Goal: Feedback & Contribution: Submit feedback/report problem

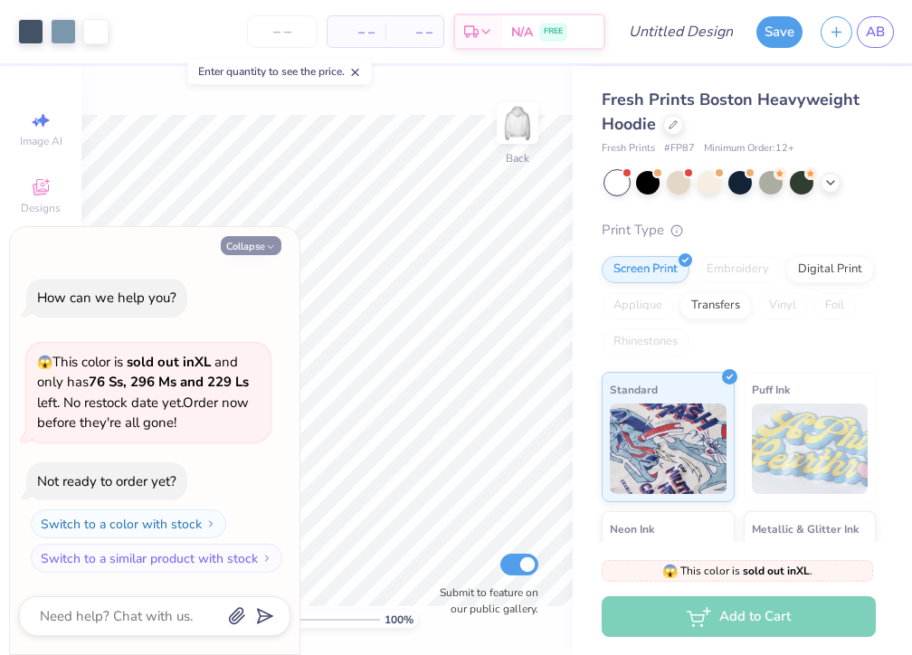
click at [251, 248] on button "Collapse" at bounding box center [251, 245] width 61 height 19
type textarea "x"
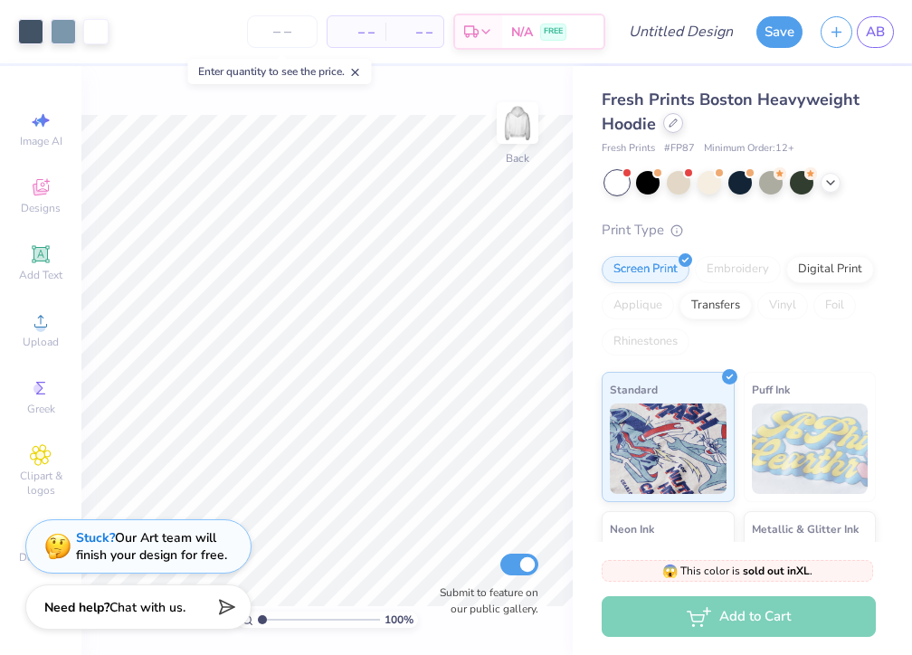
click at [669, 122] on icon at bounding box center [672, 122] width 9 height 9
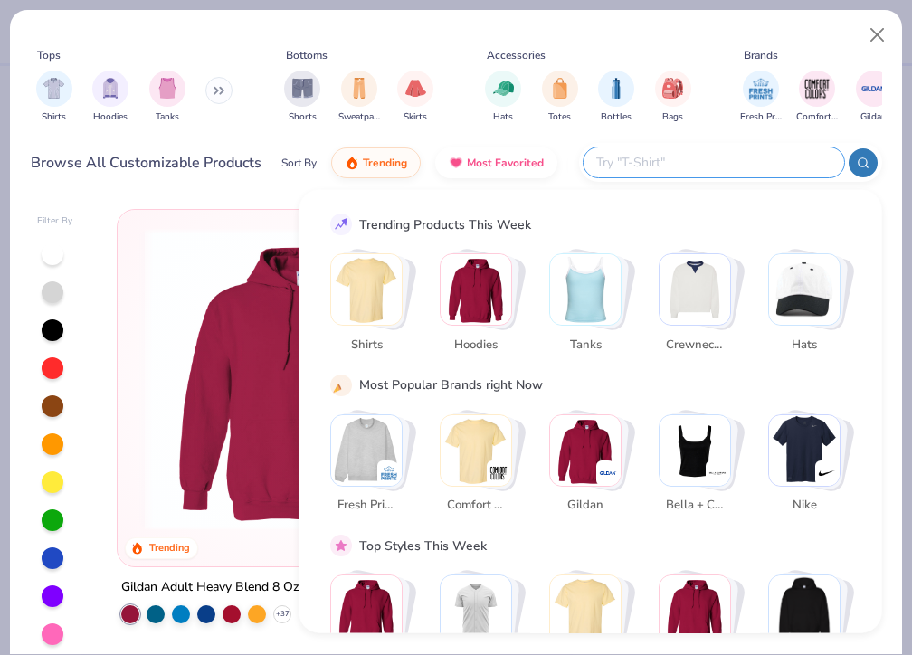
click at [745, 158] on input "text" at bounding box center [712, 162] width 237 height 21
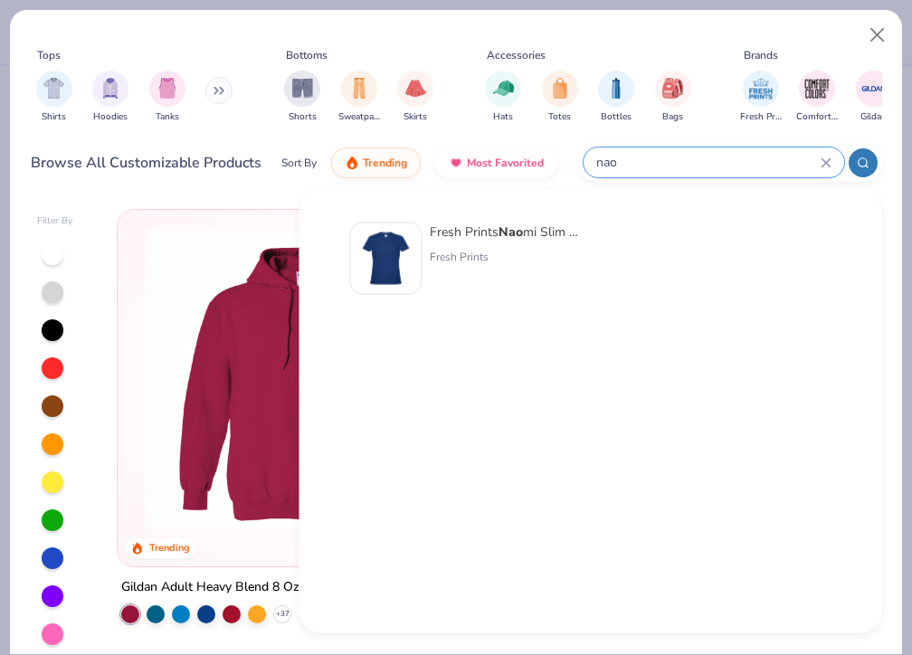
type input "nao"
click at [531, 232] on div "Fresh Prints Nao mi Slim Fit Y2K Shirt" at bounding box center [506, 231] width 152 height 19
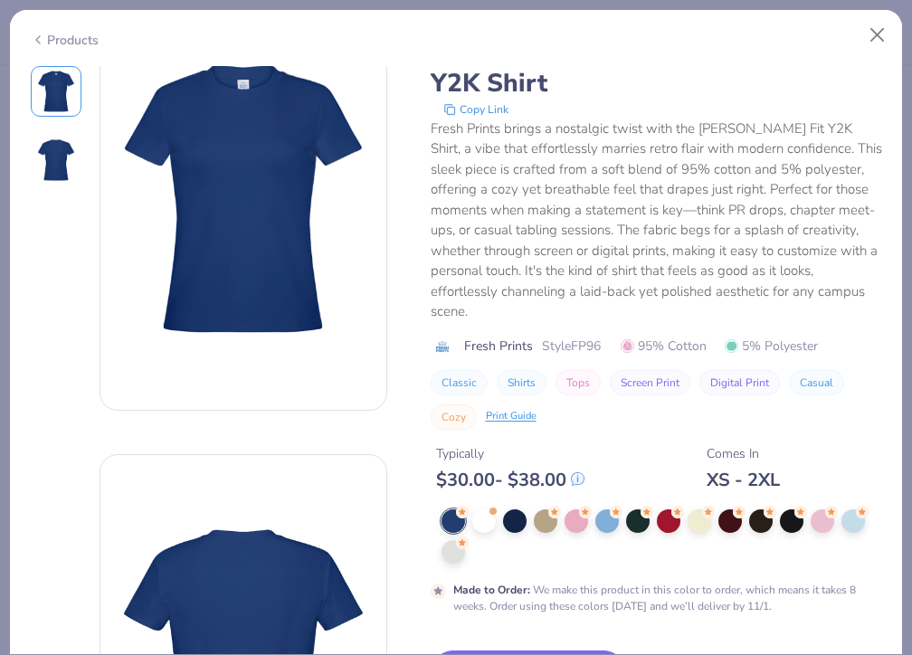
scroll to position [182, 0]
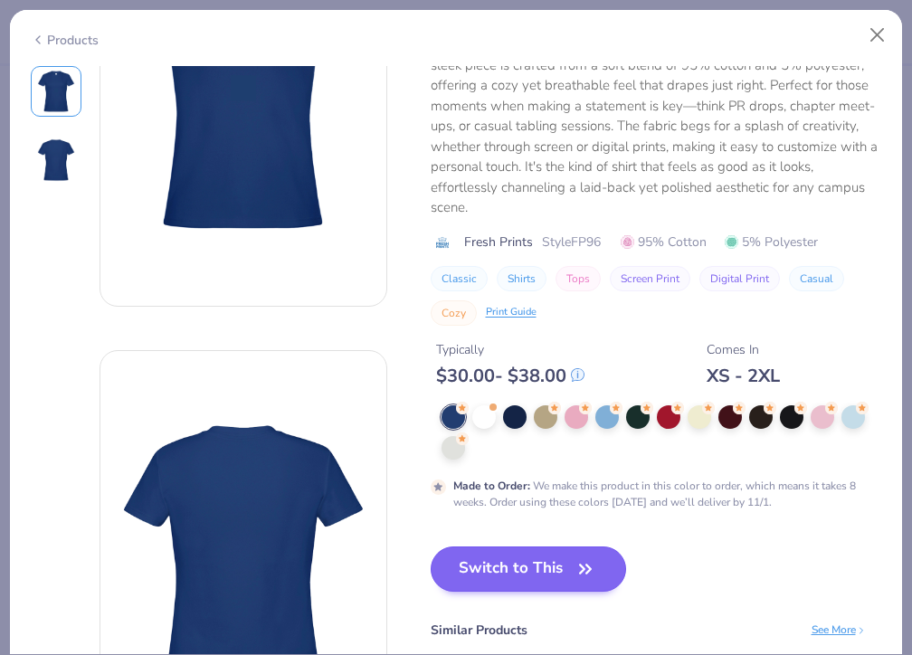
click at [535, 546] on button "Switch to This" at bounding box center [529, 568] width 196 height 45
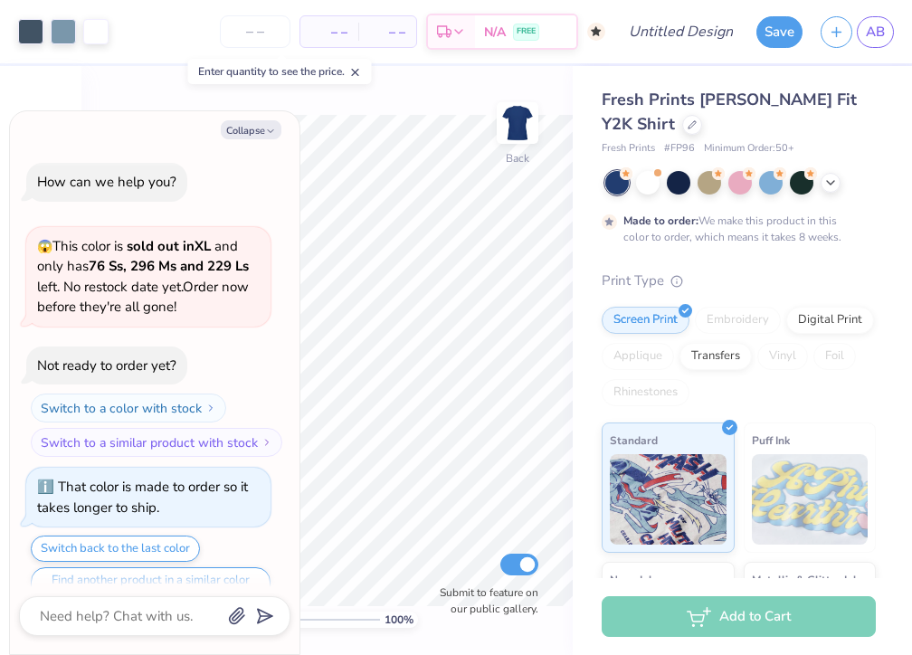
scroll to position [31, 0]
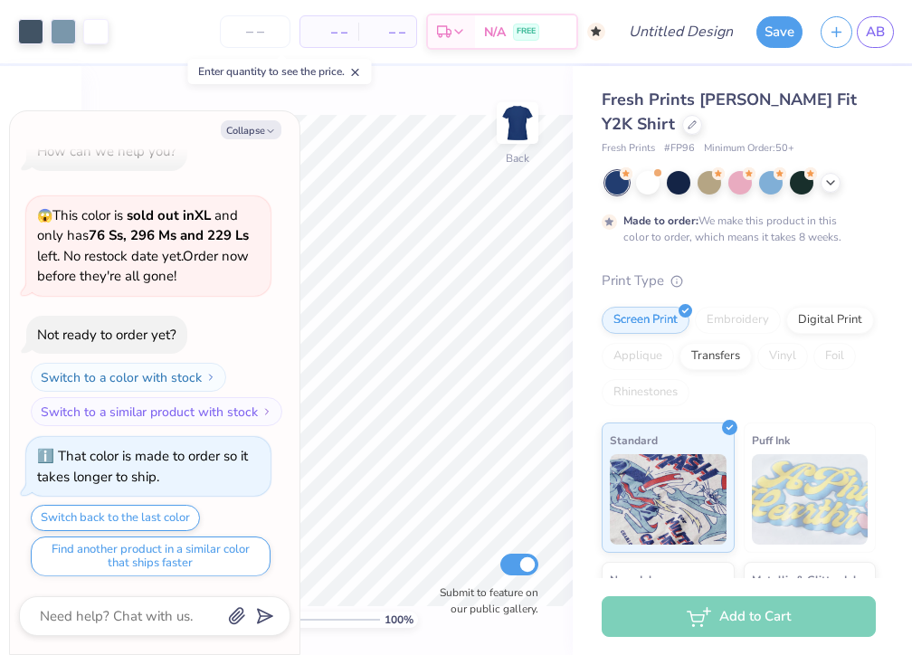
click at [264, 113] on div "Collapse How can we help you? 😱 This color is sold out in XL and only has 76 Ss…" at bounding box center [154, 382] width 289 height 543
click at [259, 130] on button "Collapse" at bounding box center [251, 129] width 61 height 19
type textarea "x"
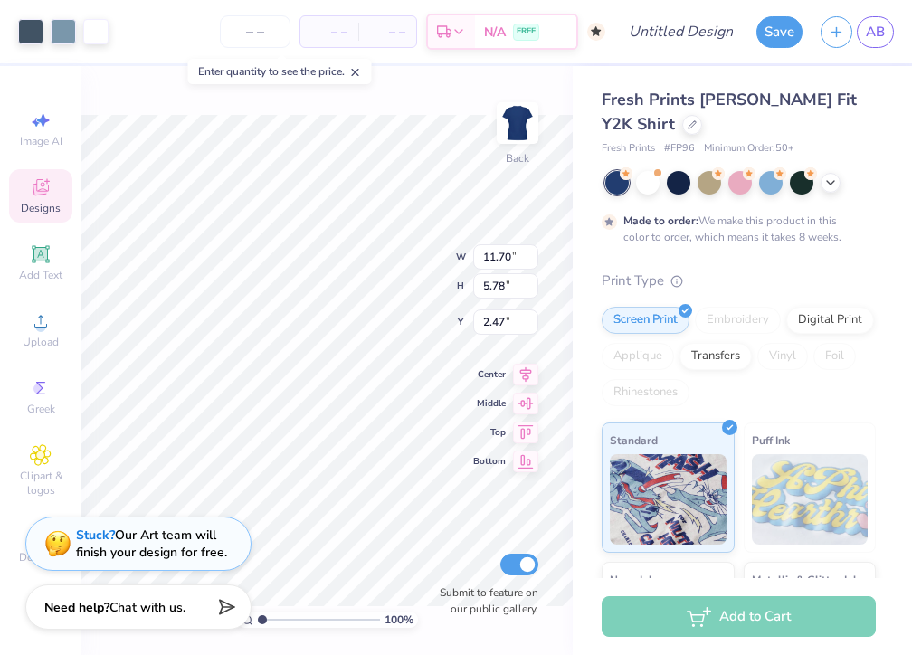
click at [178, 531] on div "Stuck? Our Art team will finish your design for free." at bounding box center [151, 543] width 151 height 34
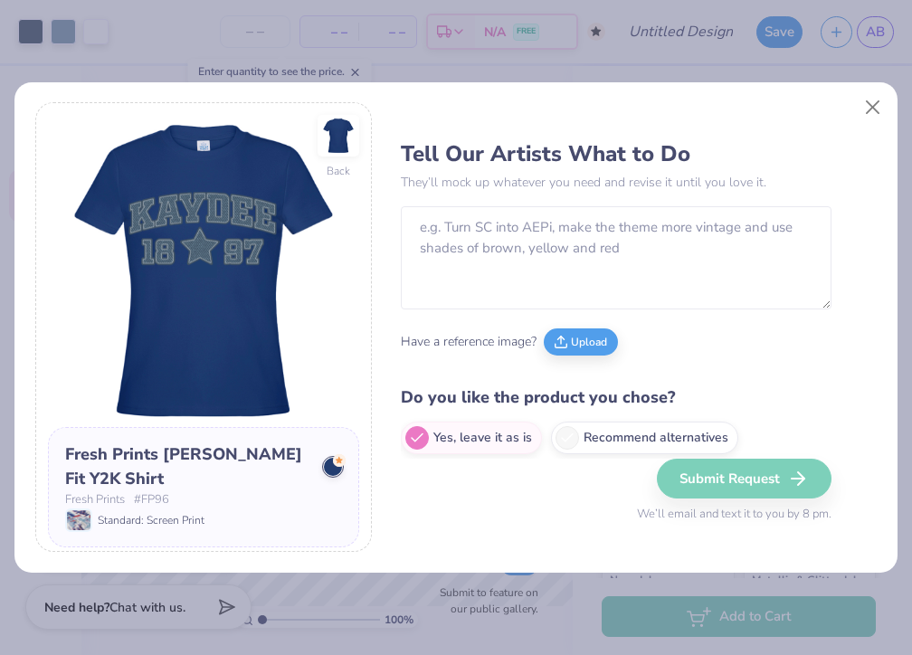
click at [92, 533] on div "Back Fresh Prints [PERSON_NAME] Fit Y2K Shirt Fresh Prints # FP96 Standard: Scr…" at bounding box center [456, 327] width 912 height 655
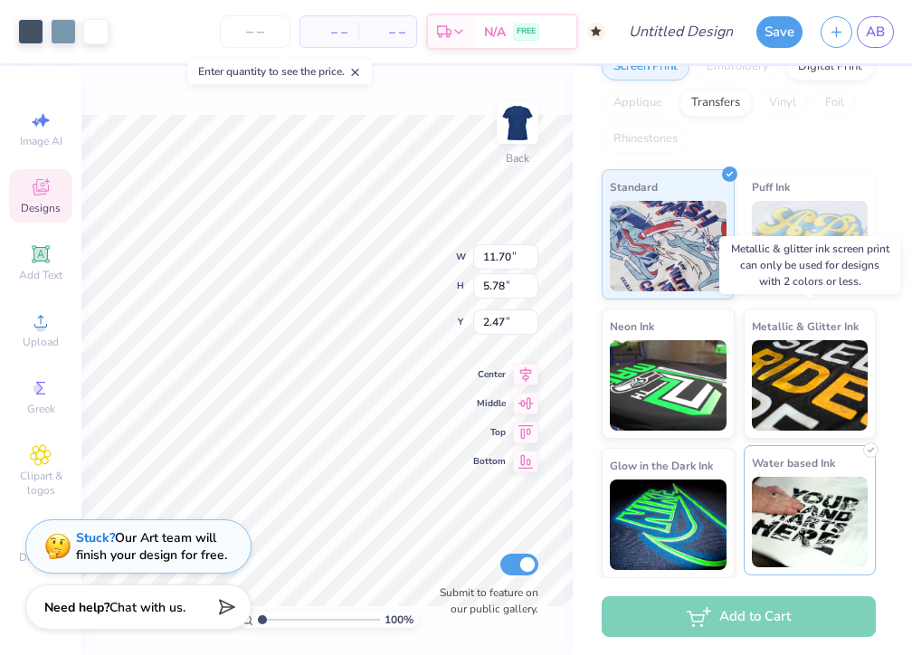
scroll to position [252, 0]
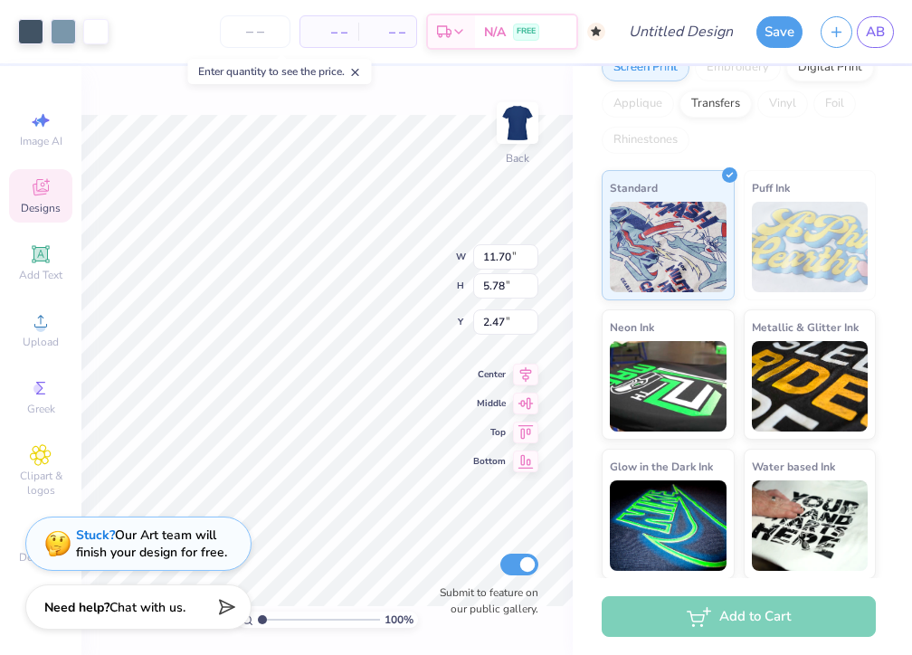
click at [74, 539] on div "Stuck? Our Art team will finish your design for free." at bounding box center [138, 543] width 226 height 54
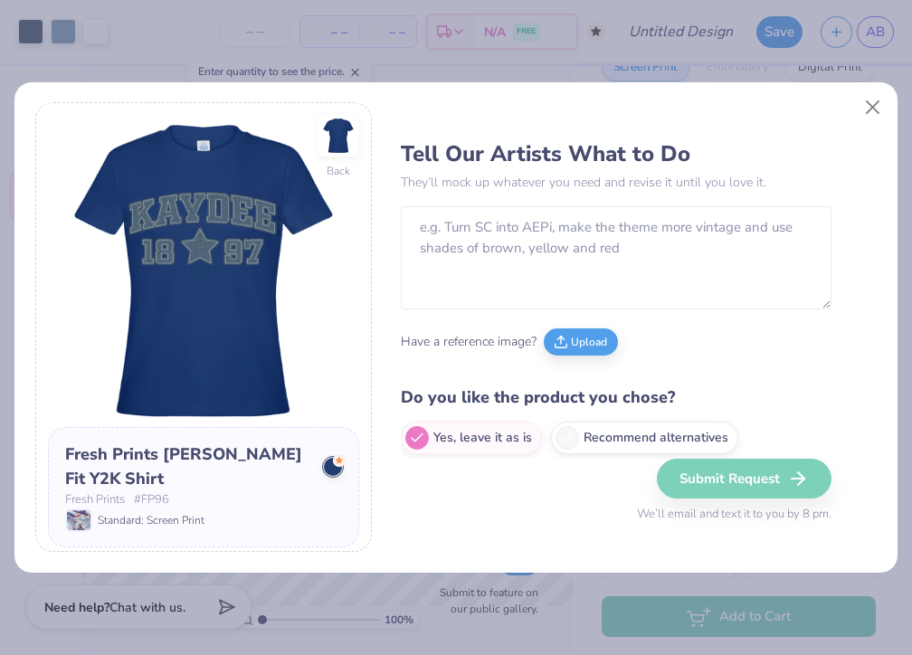
click at [93, 521] on div "Back Fresh Prints [PERSON_NAME] Fit Y2K Shirt Fresh Prints # FP96 Standard: Scr…" at bounding box center [455, 327] width 883 height 491
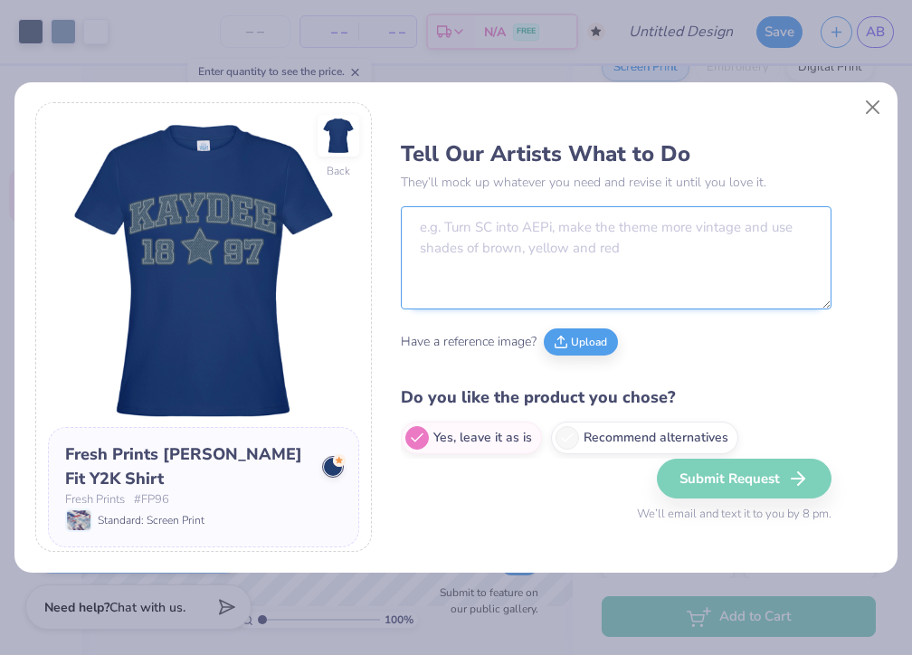
click at [488, 232] on textarea at bounding box center [616, 257] width 431 height 103
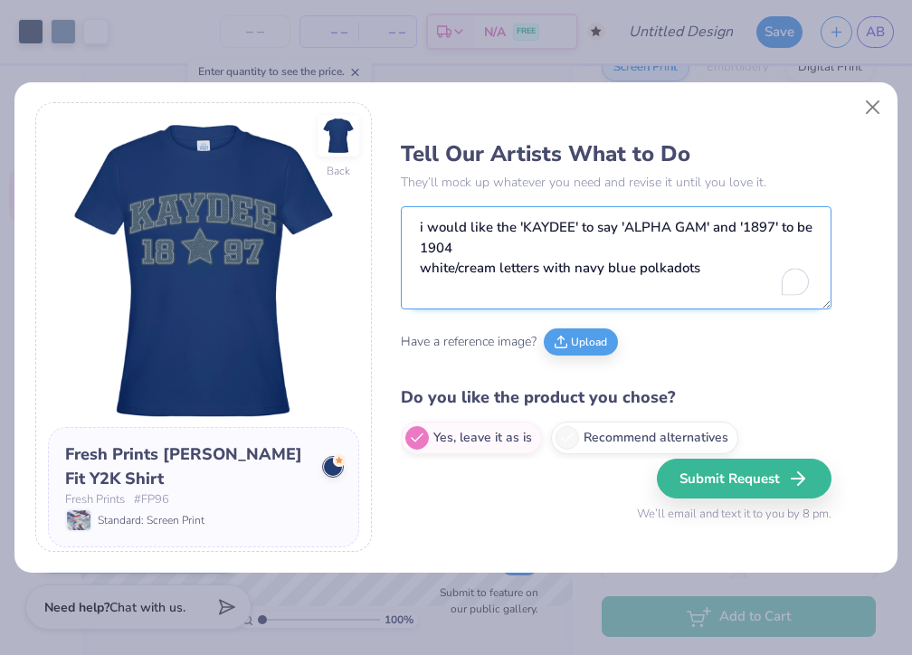
click at [715, 272] on textarea "i would like the 'KAYDEE' to say 'ALPHA GAM' and '1897' to be 1904 white/cream …" at bounding box center [616, 257] width 431 height 103
click at [591, 242] on textarea "i would like the 'KAYDEE' to say 'ALPHA GAM' and '1897' to be 1904 white/cream …" at bounding box center [616, 257] width 431 height 103
drag, startPoint x: 575, startPoint y: 269, endPoint x: 630, endPoint y: 271, distance: 55.2
click at [630, 271] on textarea "i would like the 'KAYDEE' to say 'ALPHA GAM' and '1897' to be 1904 white/cream …" at bounding box center [616, 257] width 431 height 103
click at [636, 271] on textarea "i would like the 'KAYDEE' to say 'ALPHA GAM' and '1897' to be 1904 white/cream …" at bounding box center [616, 257] width 431 height 103
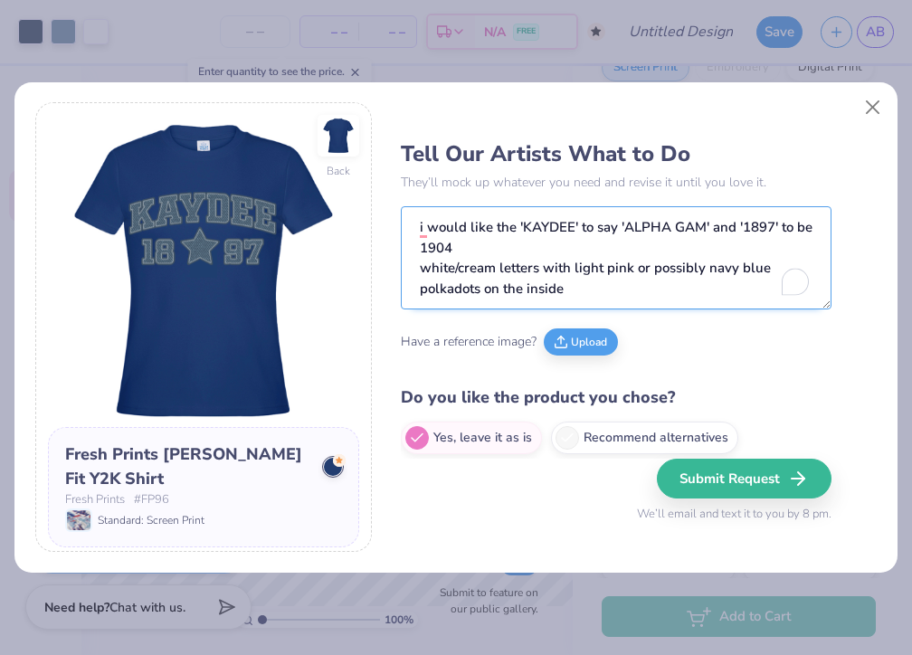
click at [706, 298] on textarea "i would like the 'KAYDEE' to say 'ALPHA GAM' and '1897' to be 1904 white/cream …" at bounding box center [616, 257] width 431 height 103
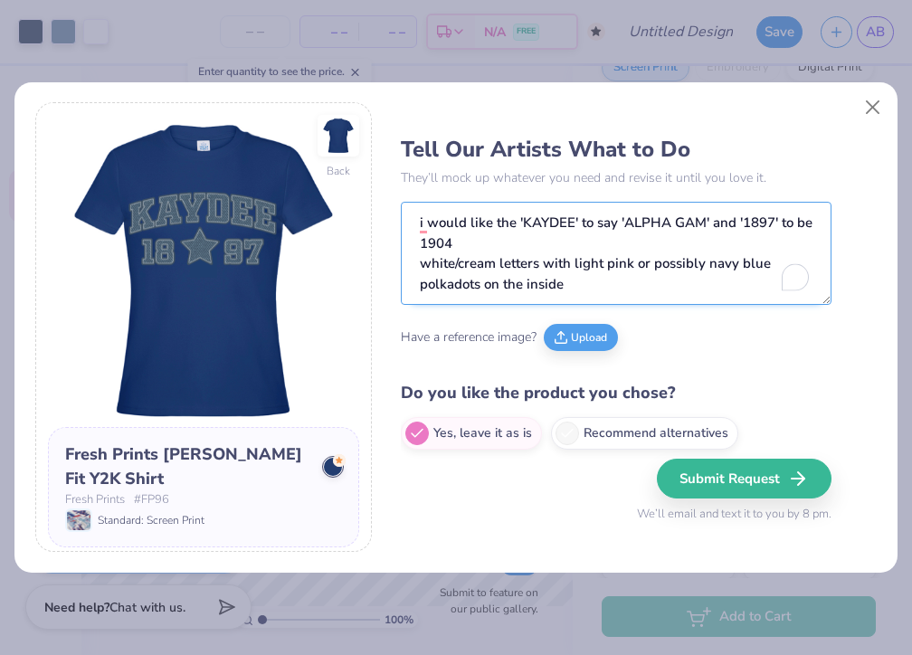
scroll to position [4, 0]
type textarea "i would like the 'KAYDEE' to say 'ALPHA GAM' and '1897' to be 1904 white/cream …"
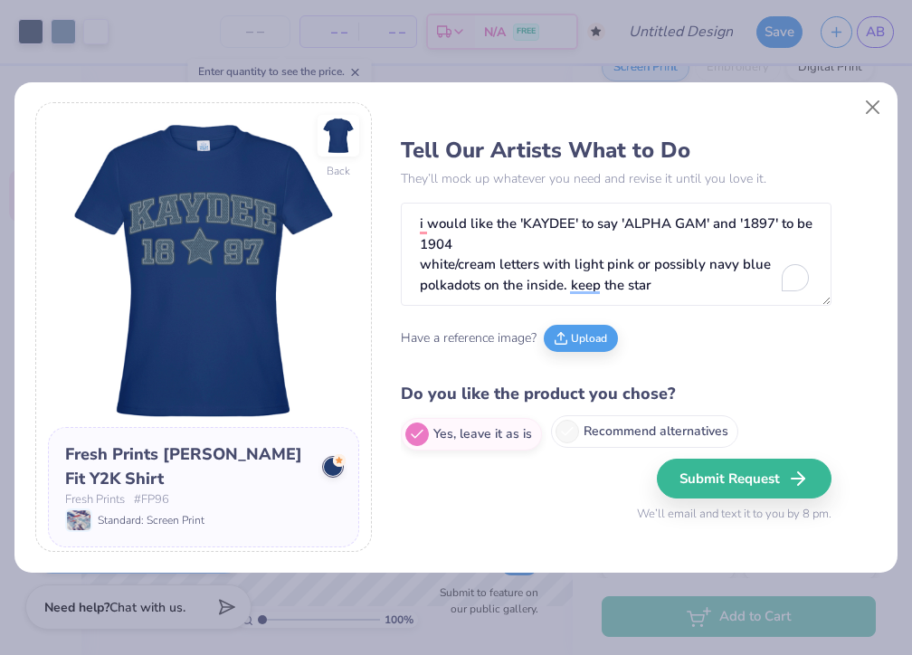
click at [555, 437] on span at bounding box center [567, 432] width 24 height 24
click at [412, 437] on input "Recommend alternatives" at bounding box center [407, 437] width 12 height 12
radio input "true"
click at [420, 435] on icon at bounding box center [417, 431] width 16 height 16
click at [412, 435] on input "Yes, leave it as is" at bounding box center [407, 437] width 12 height 12
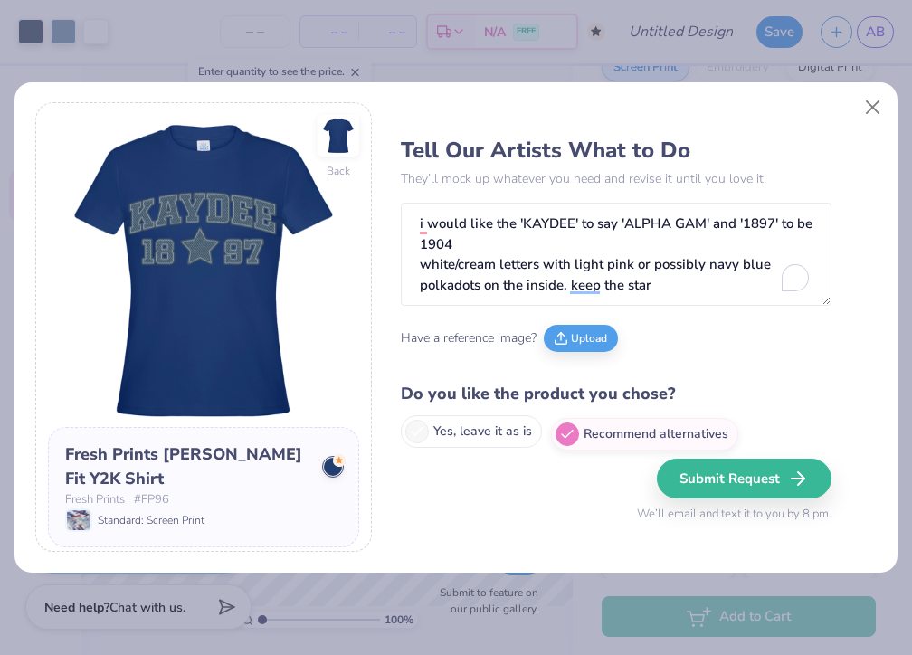
radio input "true"
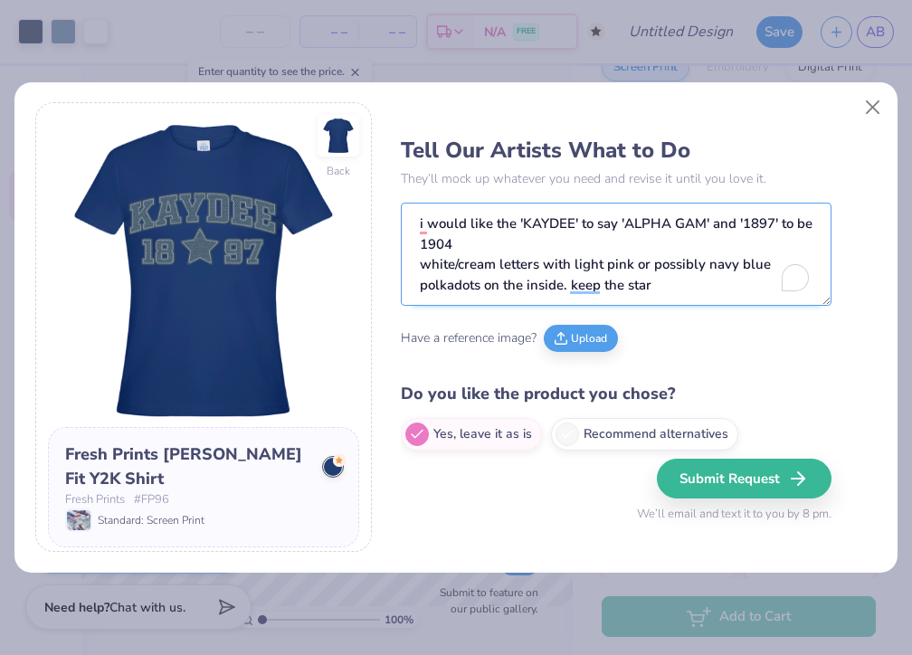
click at [667, 293] on textarea "i would like the 'KAYDEE' to say 'ALPHA GAM' and '1897' to be 1904 white/cream …" at bounding box center [616, 254] width 431 height 103
type textarea "i would like the 'KAYDEE' to say 'ALPHA GAM' and '1897' to be 1904 white/cream …"
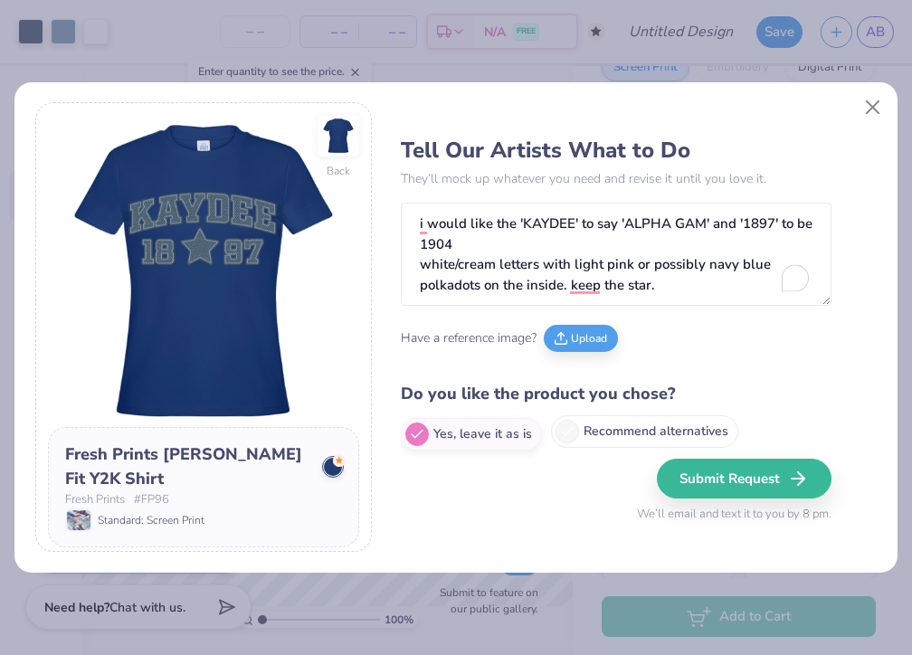
click at [573, 430] on icon at bounding box center [567, 431] width 16 height 16
click at [412, 431] on input "Recommend alternatives" at bounding box center [407, 437] width 12 height 12
radio input "true"
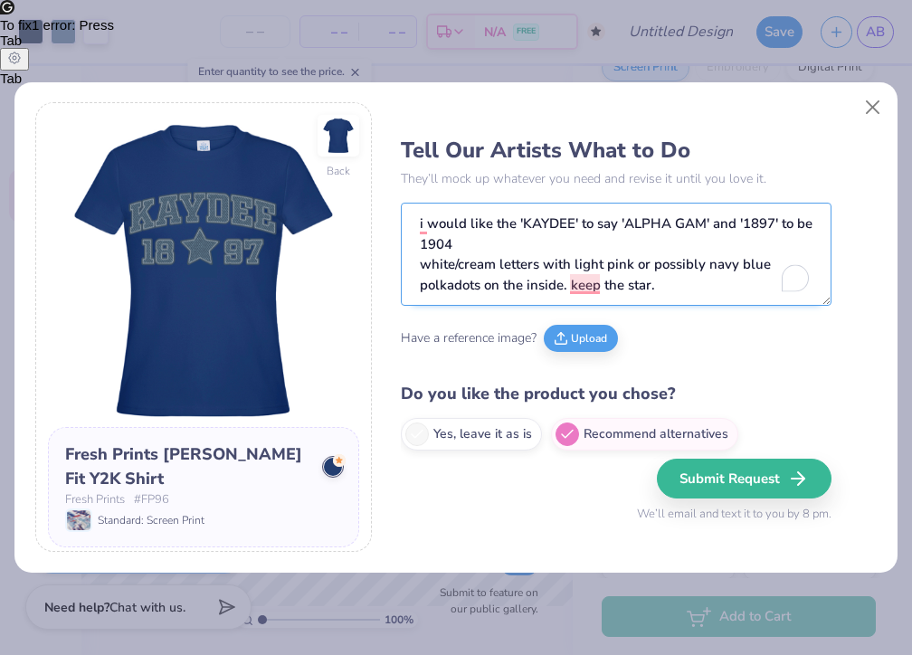
click at [705, 290] on textarea "i would like the 'KAYDEE' to say 'ALPHA GAM' and '1897' to be 1904 white/cream …" at bounding box center [616, 254] width 431 height 103
click at [568, 297] on textarea "i would like the 'KAYDEE' to say 'ALPHA GAM' and '1897' to be 1904 white/cream …" at bounding box center [616, 254] width 431 height 103
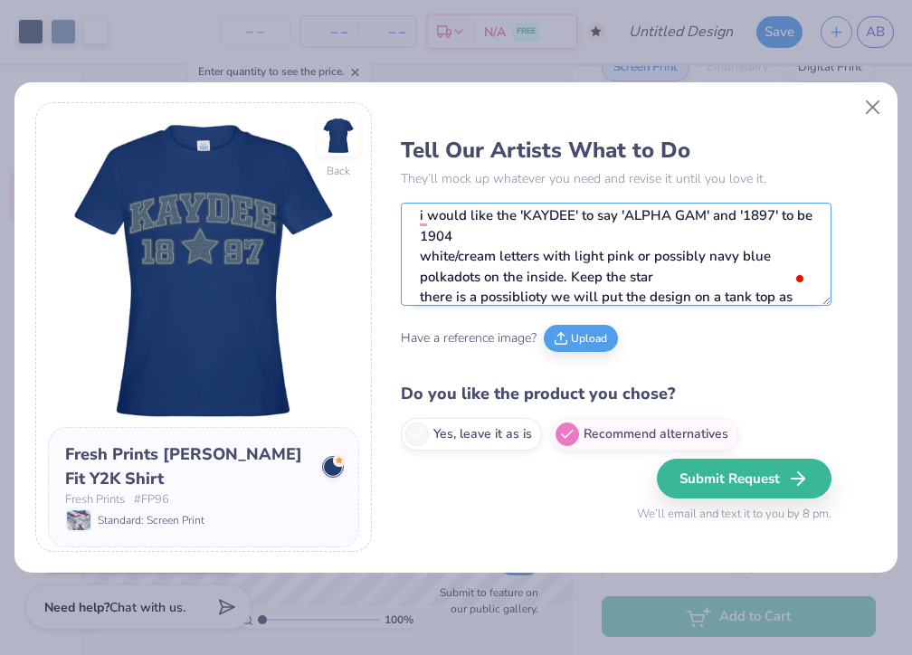
scroll to position [28, 0]
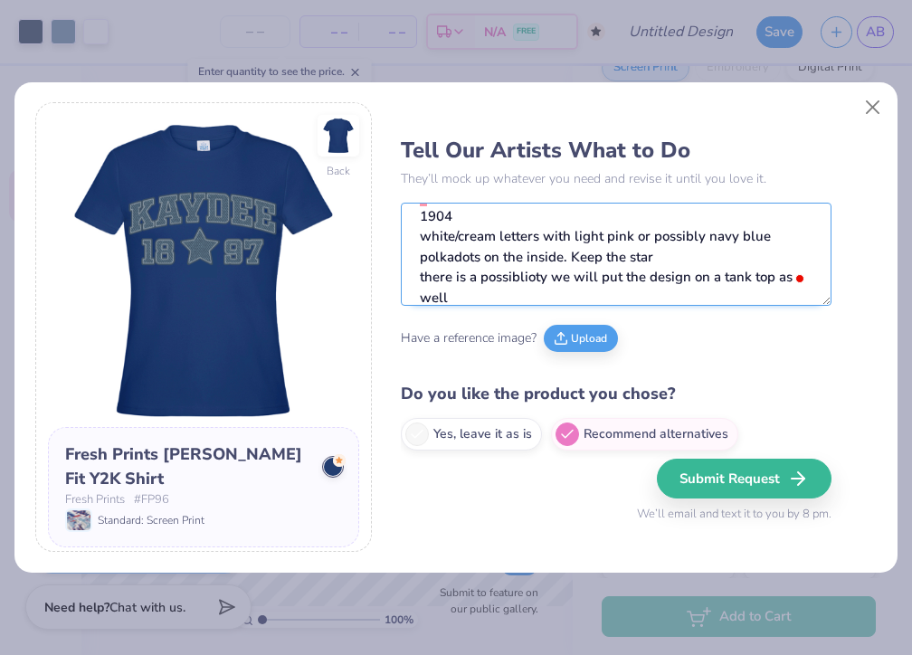
click at [503, 277] on textarea "i would like the 'KAYDEE' to say 'ALPHA GAM' and '1897' to be 1904 white/cream …" at bounding box center [616, 254] width 431 height 103
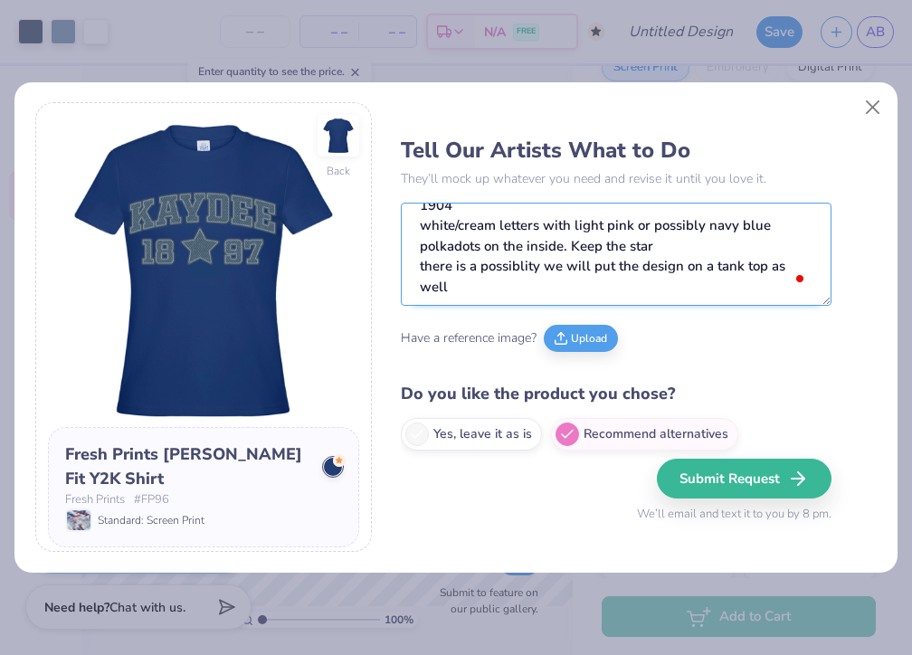
scroll to position [38, 0]
click at [498, 289] on textarea "i would like the 'KAYDEE' to say 'ALPHA GAM' and '1897' to be 1904 white/cream …" at bounding box center [616, 254] width 431 height 103
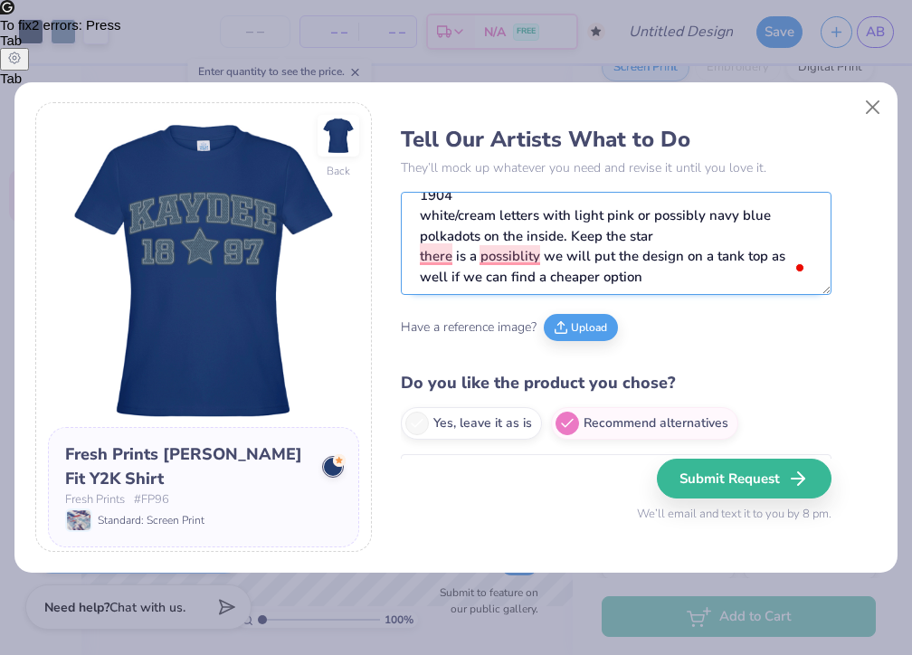
scroll to position [0, 0]
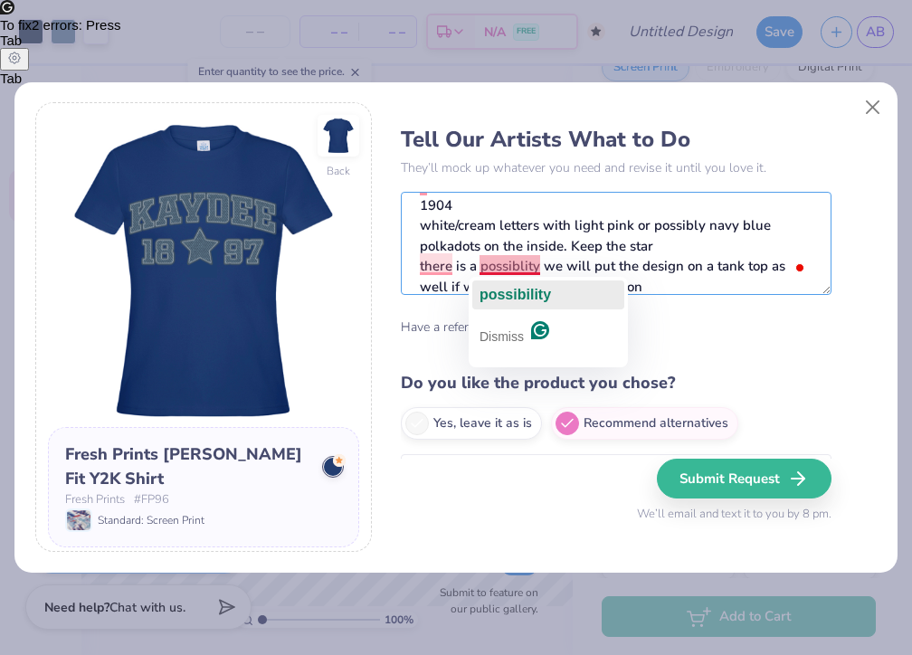
click at [501, 297] on span "possibility" at bounding box center [514, 294] width 71 height 15
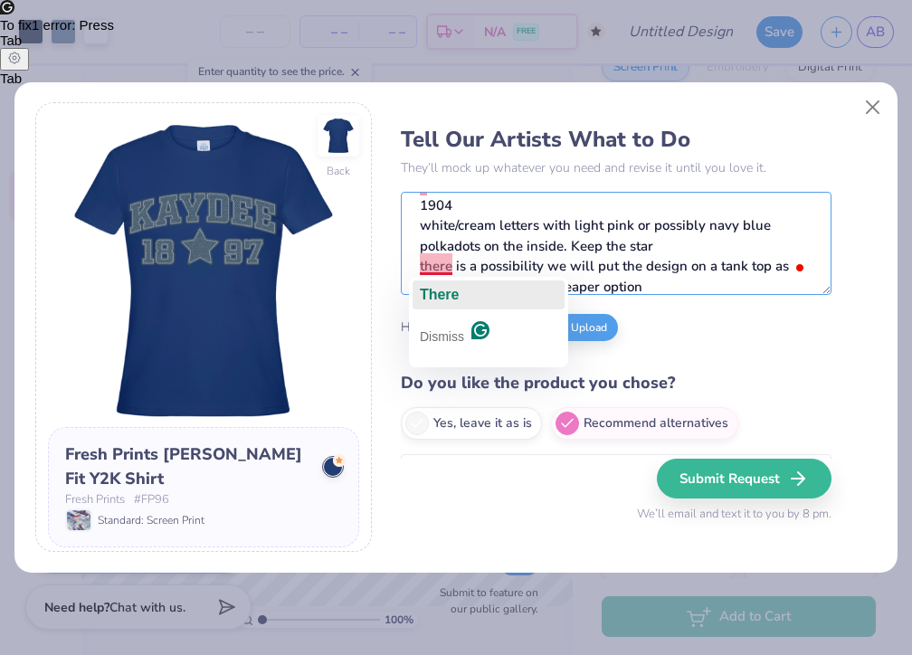
click at [442, 282] on div "There" at bounding box center [440, 294] width 40 height 29
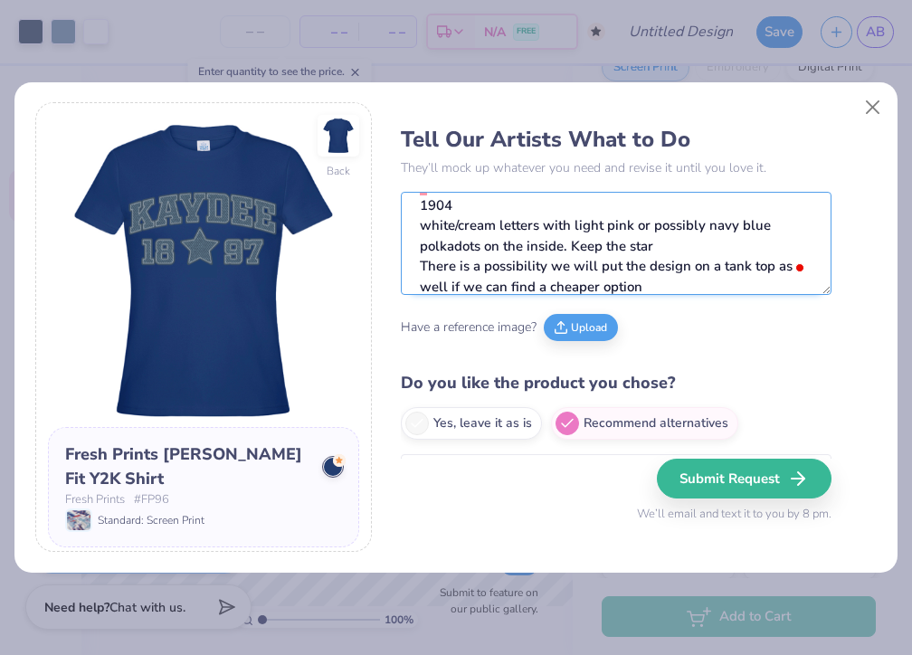
click at [781, 266] on textarea "i would like the 'KAYDEE' to say 'ALPHA GAM' and '1897' to be 1904 white/cream …" at bounding box center [616, 243] width 431 height 103
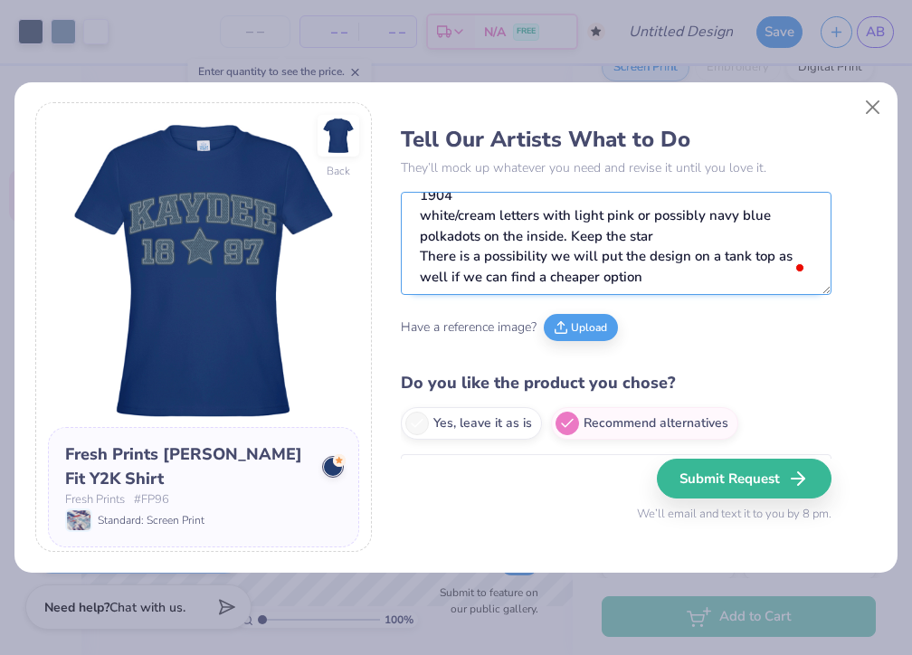
drag, startPoint x: 778, startPoint y: 266, endPoint x: 450, endPoint y: 278, distance: 328.5
click at [450, 278] on textarea "i would like the 'KAYDEE' to say 'ALPHA GAM' and '1897' to be 1904 white/cream …" at bounding box center [616, 243] width 431 height 103
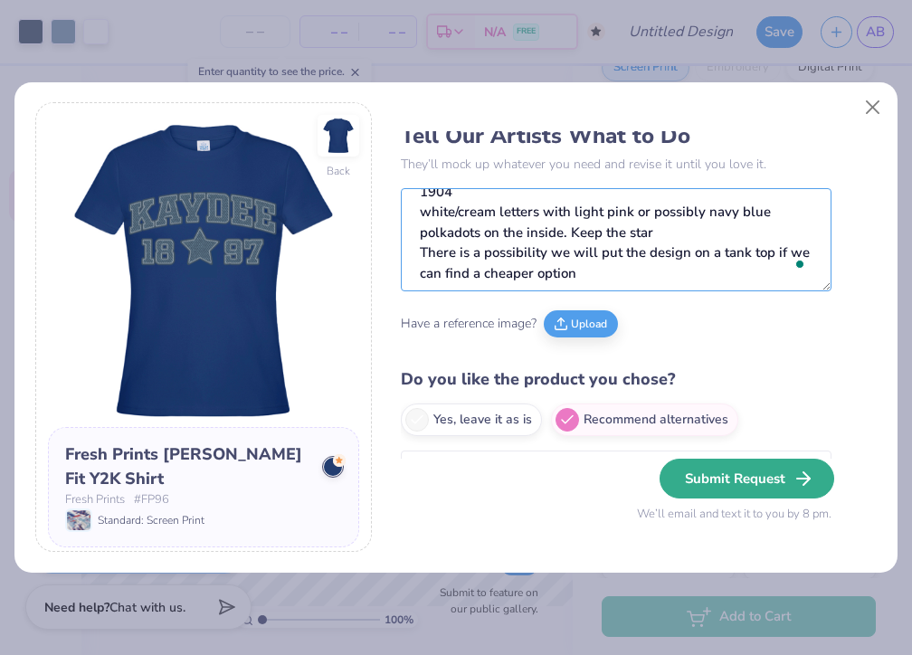
type textarea "I would like the 'KAYDEE' to say 'ALPHA GAM' and '1897' to be 1904 white/cream …"
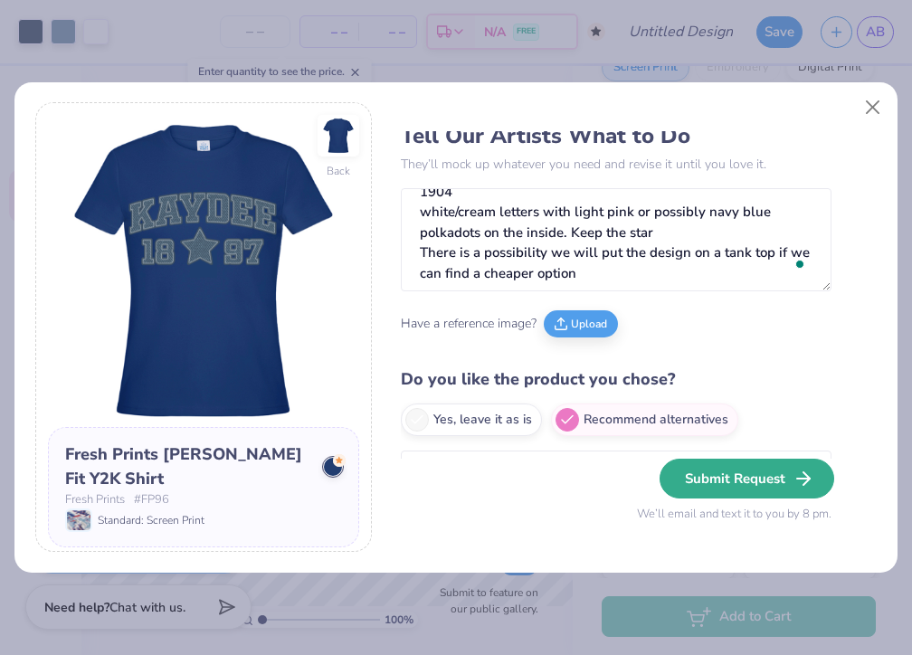
click at [711, 466] on button "Submit Request" at bounding box center [746, 479] width 175 height 40
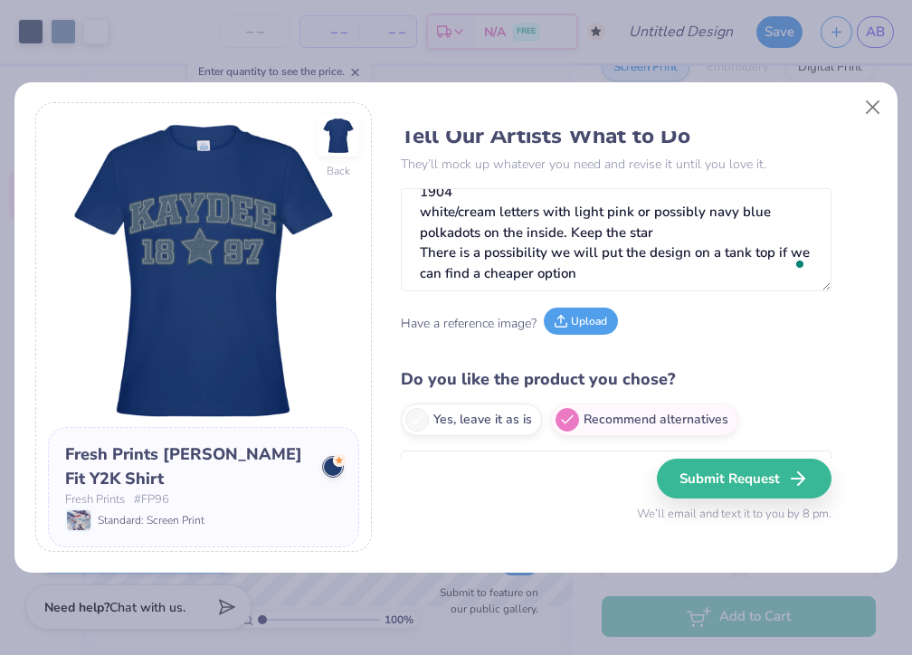
click at [599, 323] on button "Upload" at bounding box center [581, 321] width 74 height 27
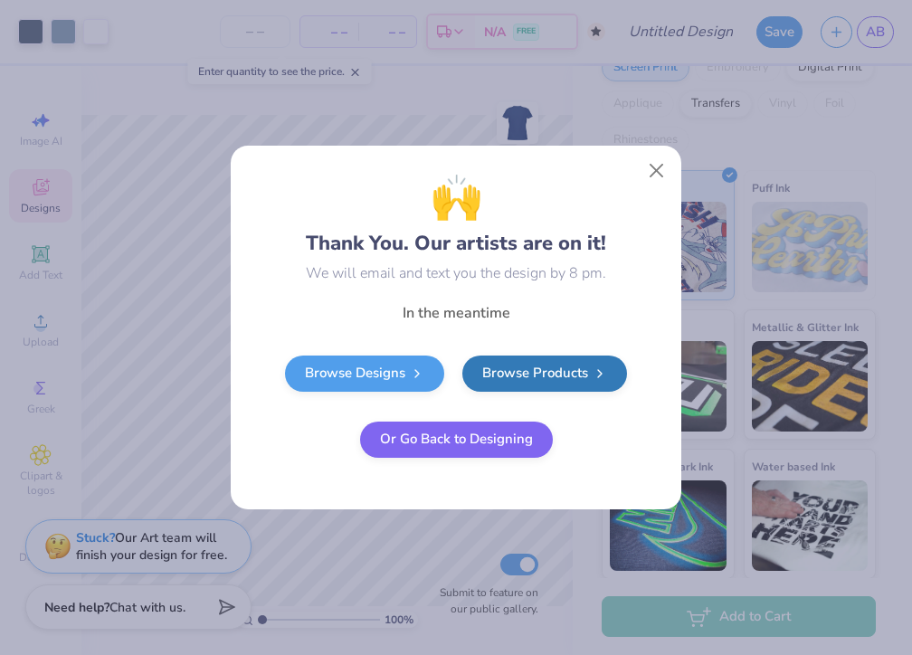
radio input "true"
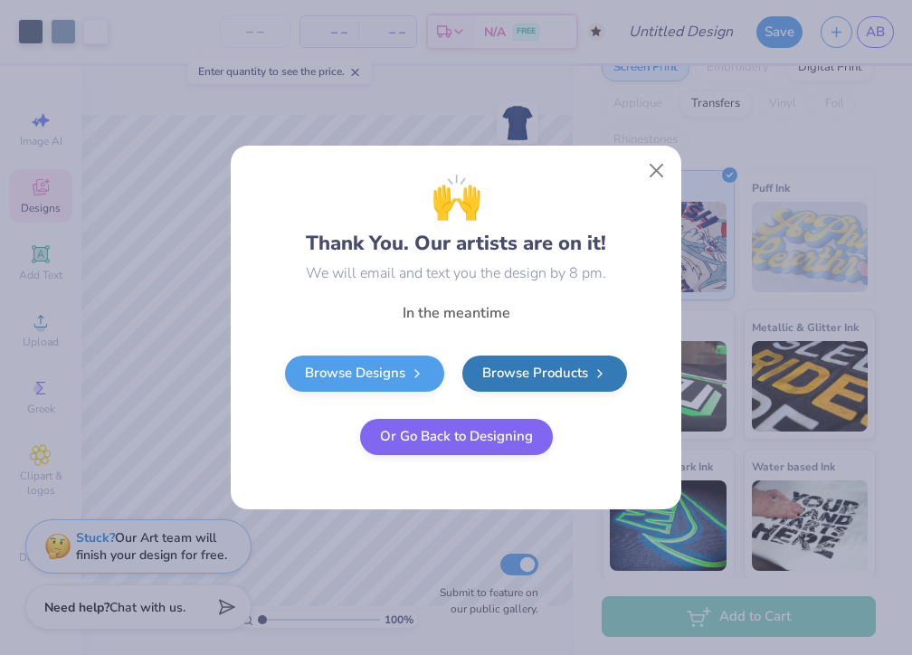
click at [518, 445] on button "Or Go Back to Designing" at bounding box center [456, 437] width 193 height 36
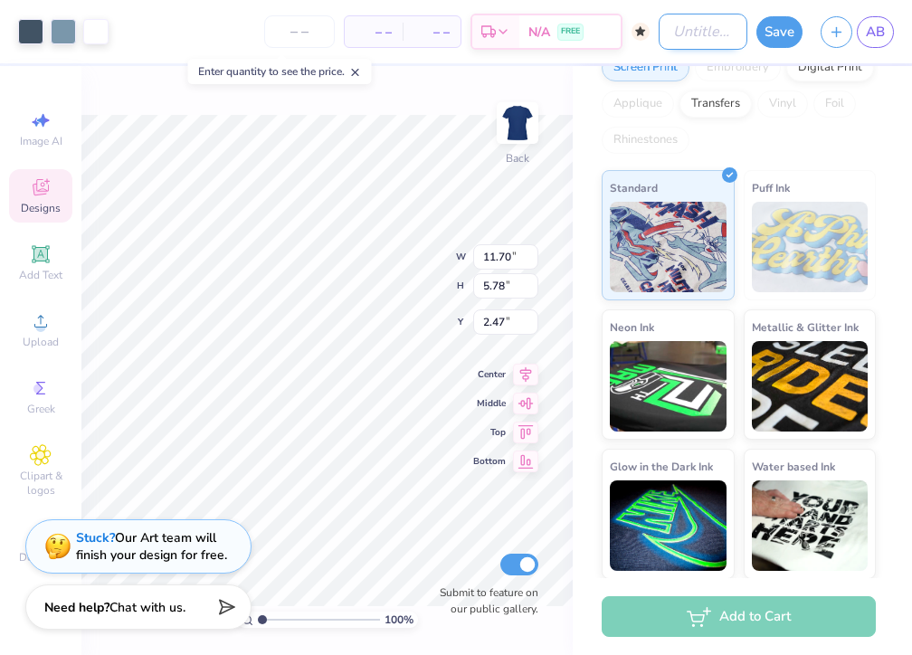
click at [669, 38] on input "Design Title" at bounding box center [702, 32] width 89 height 36
type input "mew member merch"
click at [879, 65] on div "Art colors – – Per Item – – Total Est. Delivery N/A FREE Design Title mew membe…" at bounding box center [456, 327] width 912 height 655
click at [783, 36] on button "Save" at bounding box center [779, 30] width 46 height 32
click at [872, 29] on span "AB" at bounding box center [875, 32] width 19 height 21
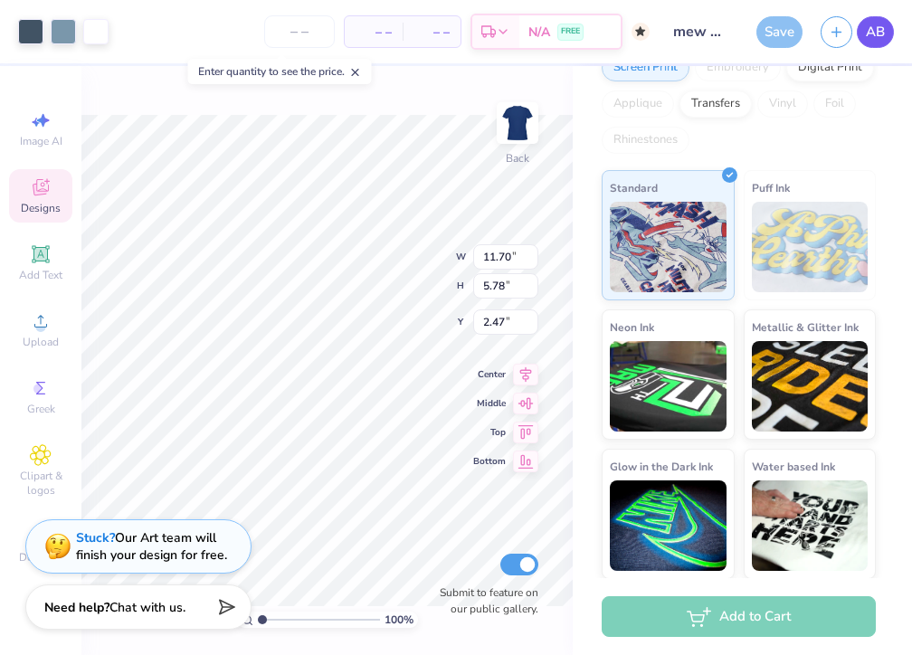
click at [866, 30] on span "AB" at bounding box center [875, 32] width 19 height 21
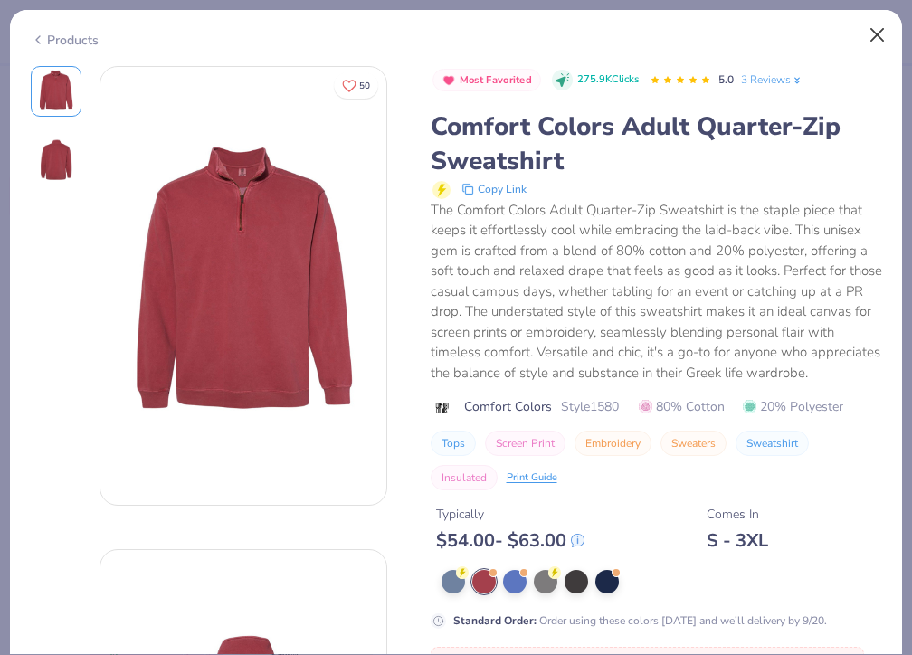
click at [875, 27] on button "Close" at bounding box center [877, 35] width 34 height 34
